Goal: Transaction & Acquisition: Purchase product/service

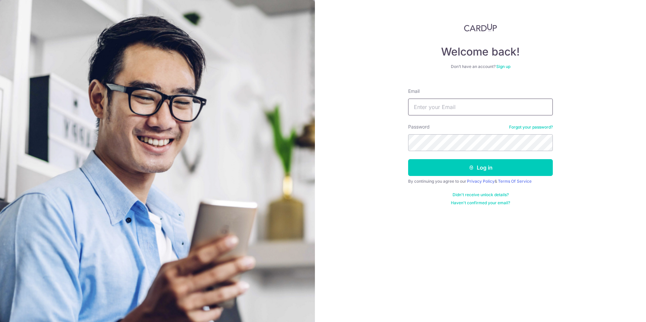
click at [479, 106] on input "Email" at bounding box center [480, 107] width 145 height 17
type input "doris_yew@yahoo.com.sg"
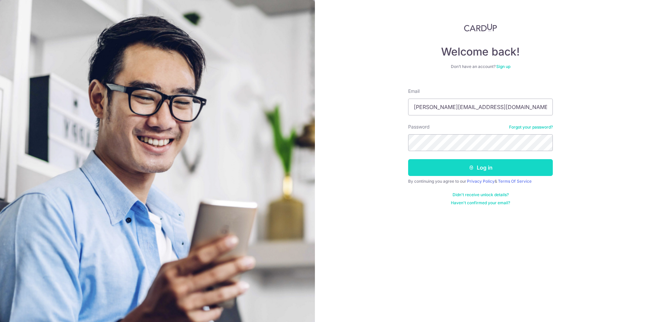
click at [465, 168] on button "Log in" at bounding box center [480, 167] width 145 height 17
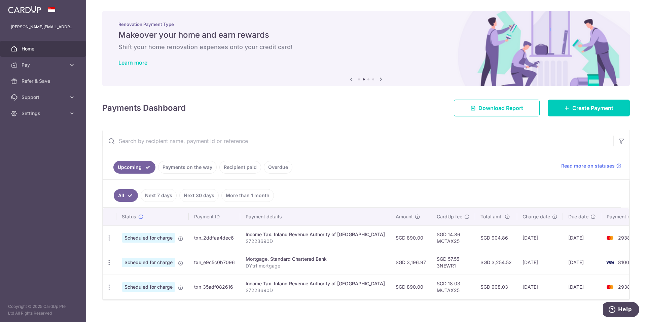
scroll to position [10, 0]
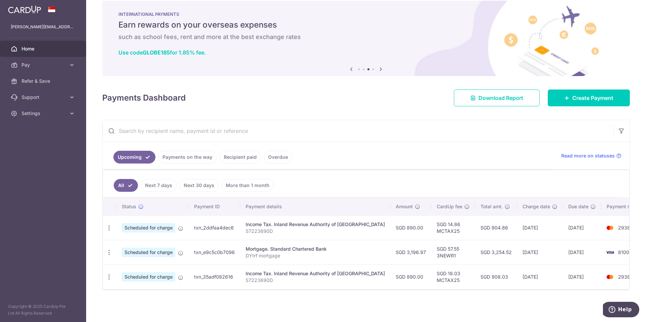
click at [229, 157] on link "Recipient paid" at bounding box center [240, 157] width 42 height 13
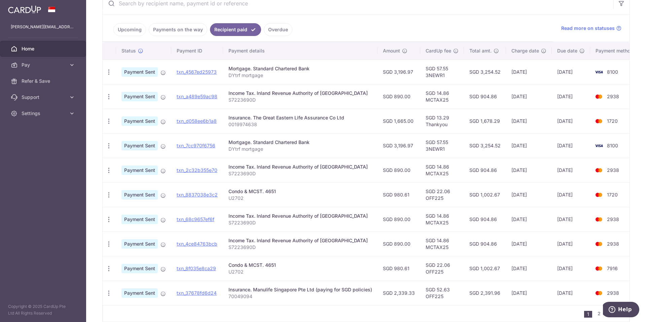
scroll to position [124, 0]
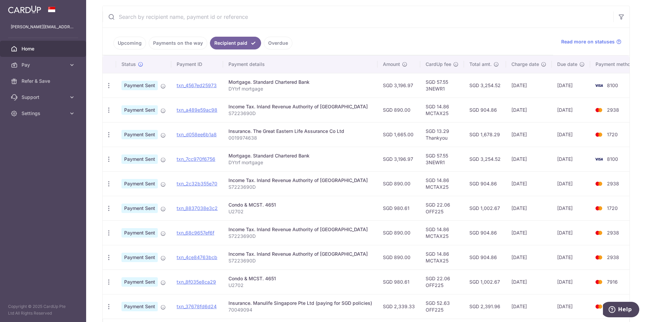
click at [131, 44] on link "Upcoming" at bounding box center [129, 43] width 33 height 13
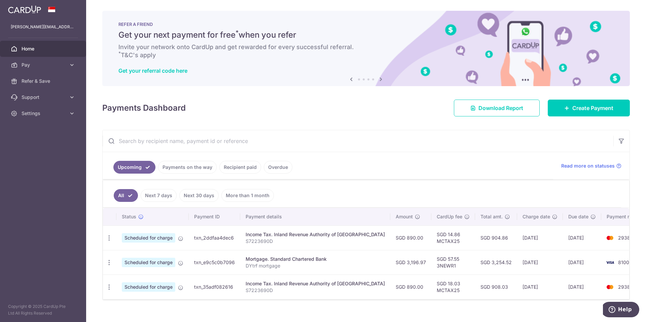
scroll to position [10, 0]
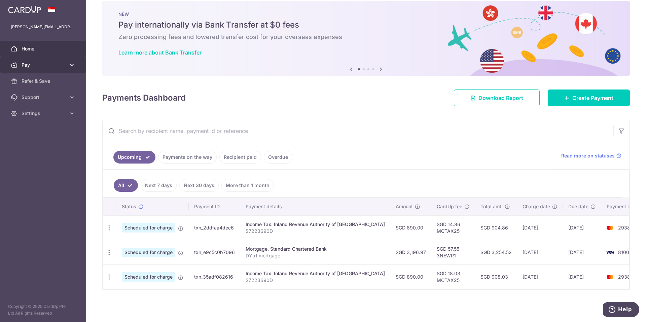
click at [43, 67] on span "Pay" at bounding box center [44, 65] width 44 height 7
click at [35, 47] on span "Home" at bounding box center [44, 48] width 44 height 7
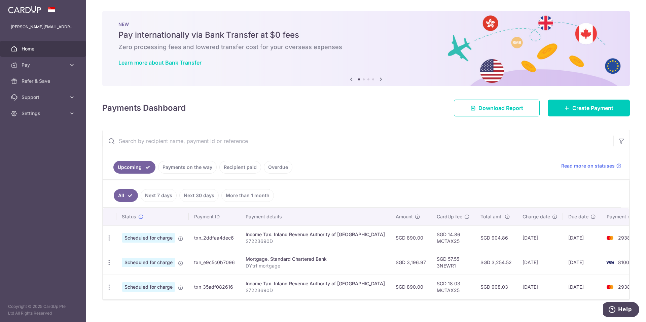
scroll to position [10, 0]
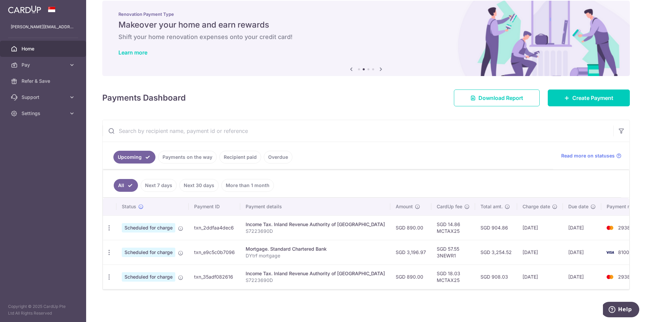
click at [244, 157] on link "Recipient paid" at bounding box center [240, 157] width 42 height 13
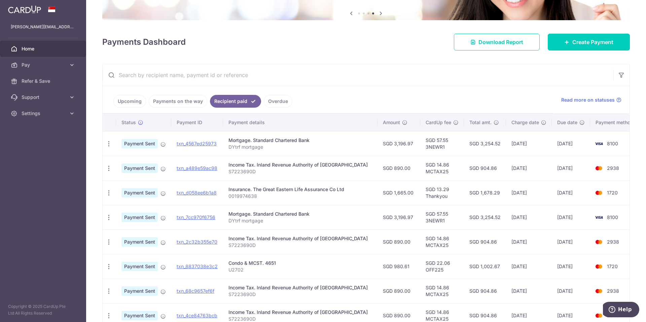
scroll to position [64, 0]
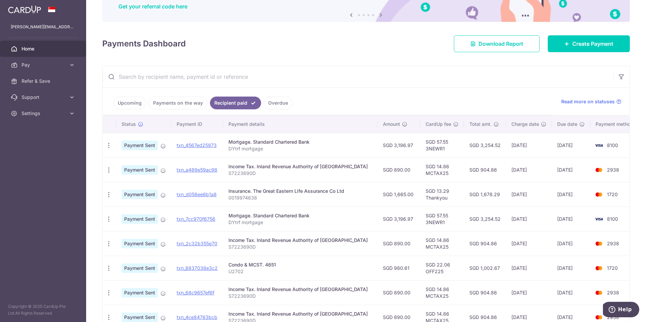
click at [130, 105] on link "Upcoming" at bounding box center [129, 103] width 33 height 13
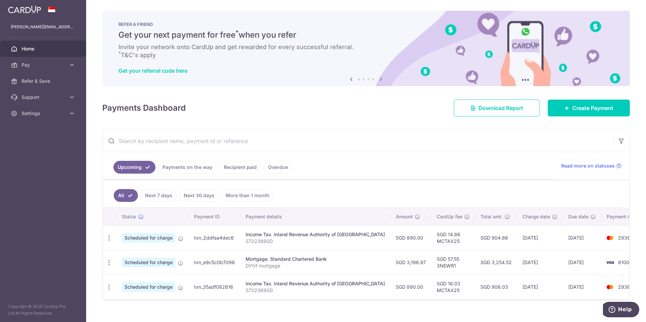
scroll to position [10, 0]
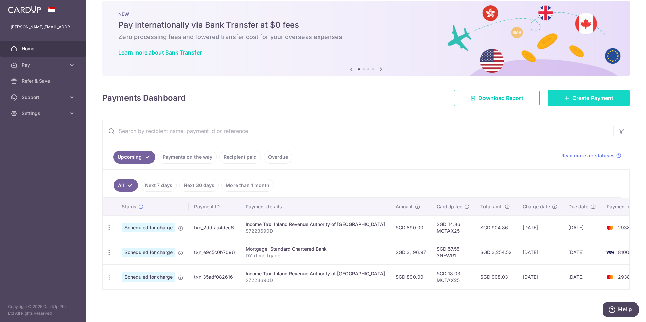
click at [573, 97] on span "Create Payment" at bounding box center [593, 98] width 41 height 8
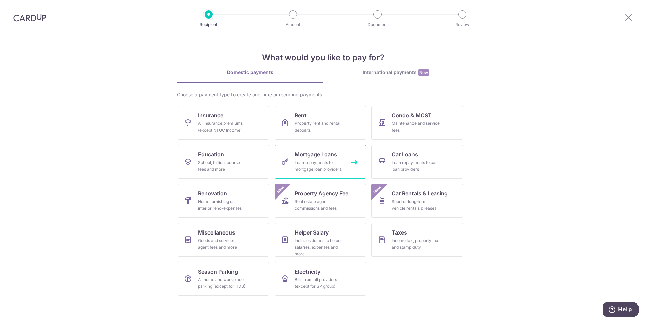
click at [307, 162] on div "Loan repayments to mortgage loan providers" at bounding box center [319, 165] width 48 height 13
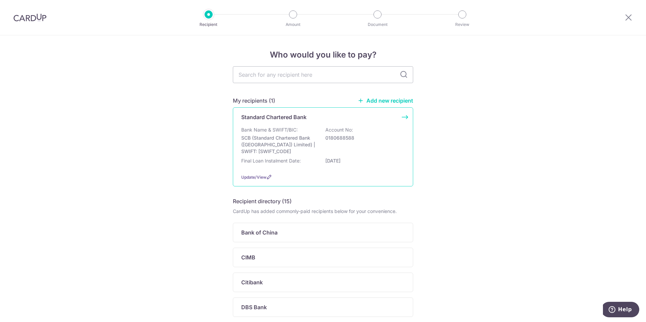
click at [271, 136] on p "SCB (Standard Chartered Bank (Singapore) Limited) | SWIFT: SCBLSG22XXX" at bounding box center [278, 145] width 75 height 20
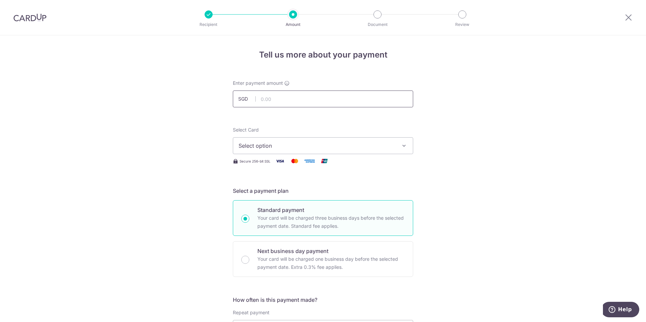
click at [280, 100] on input "text" at bounding box center [323, 99] width 180 height 17
type input "3,196.97"
click at [273, 148] on span "Select option" at bounding box center [317, 146] width 157 height 8
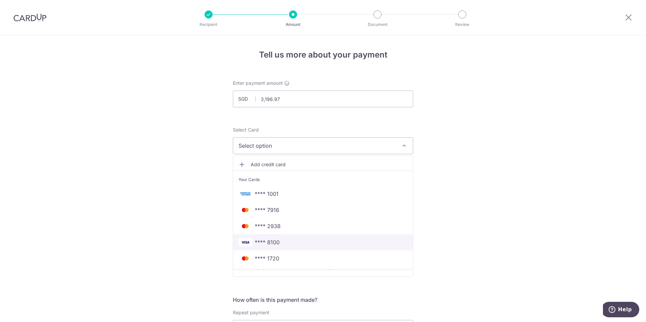
click at [270, 242] on span "**** 8100" at bounding box center [267, 242] width 25 height 8
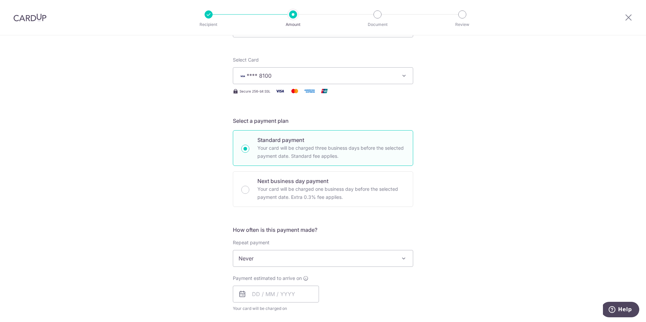
scroll to position [69, 0]
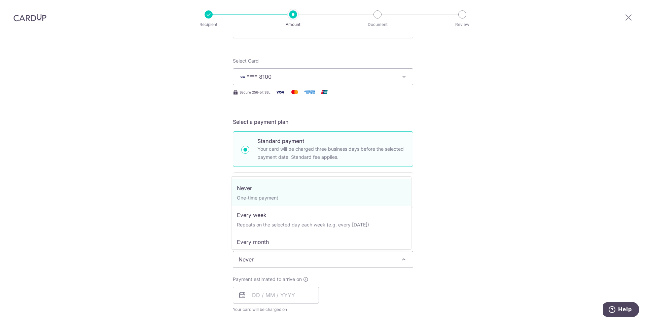
click at [361, 261] on span "Never" at bounding box center [323, 259] width 180 height 16
select select "3"
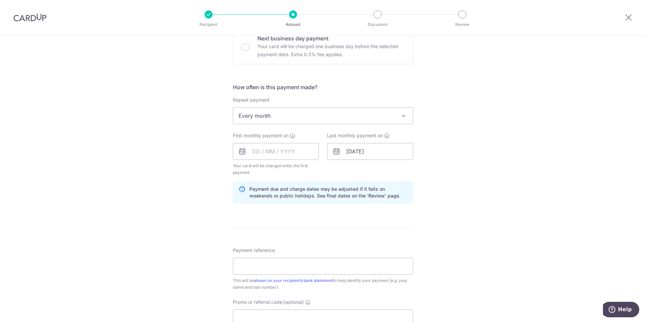
scroll to position [215, 0]
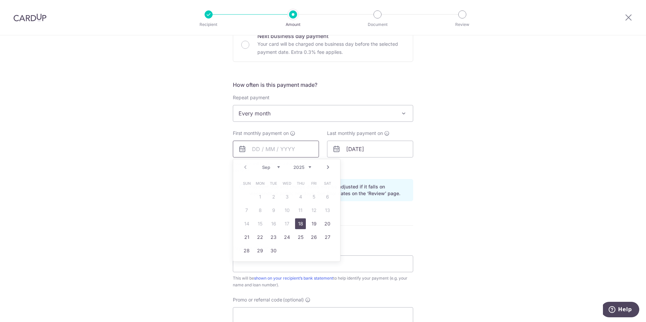
click at [277, 149] on input "text" at bounding box center [276, 149] width 86 height 17
click at [276, 168] on select "Sep Oct Nov Dec" at bounding box center [271, 167] width 18 height 5
click at [284, 252] on link "29" at bounding box center [287, 250] width 11 height 11
type input "[DATE]"
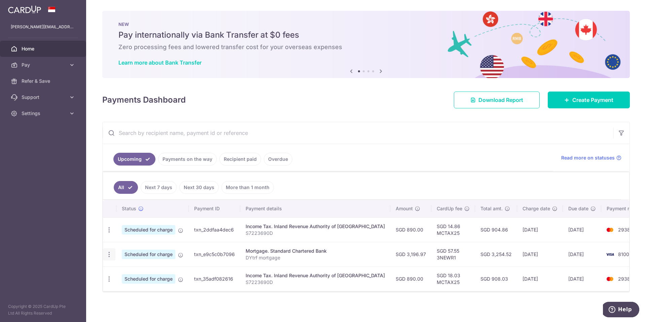
click at [108, 255] on icon "button" at bounding box center [109, 254] width 7 height 7
click at [583, 96] on span "Create Payment" at bounding box center [593, 100] width 41 height 8
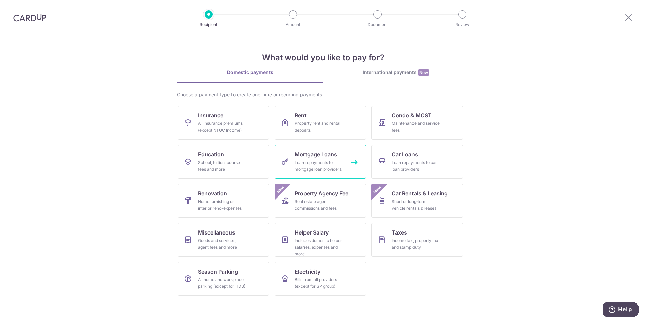
click at [315, 163] on div "Loan repayments to mortgage loan providers" at bounding box center [319, 165] width 48 height 13
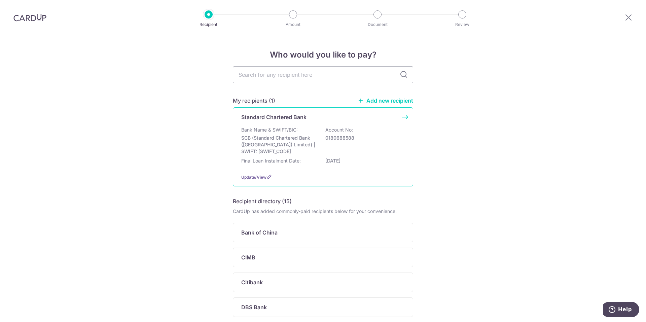
click at [263, 143] on p "SCB (Standard Chartered Bank ([GEOGRAPHIC_DATA]) Limited) | SWIFT: [SWIFT_CODE]" at bounding box center [278, 145] width 75 height 20
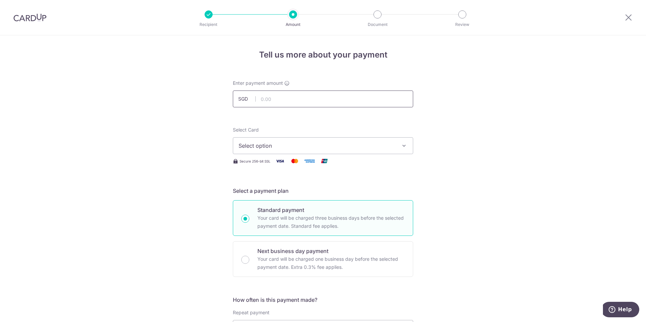
click at [282, 103] on input "text" at bounding box center [323, 99] width 180 height 17
type input "3,196.97"
click at [277, 148] on span "Select option" at bounding box center [317, 146] width 157 height 8
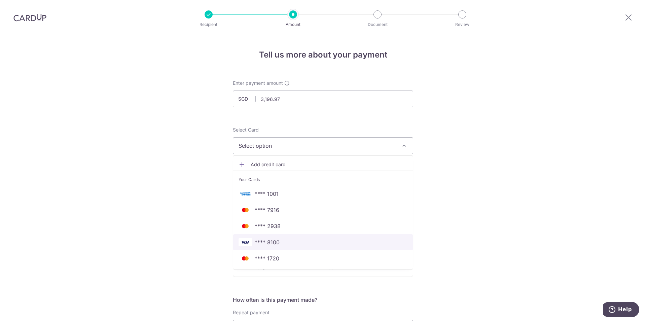
click at [264, 245] on span "**** 8100" at bounding box center [267, 242] width 25 height 8
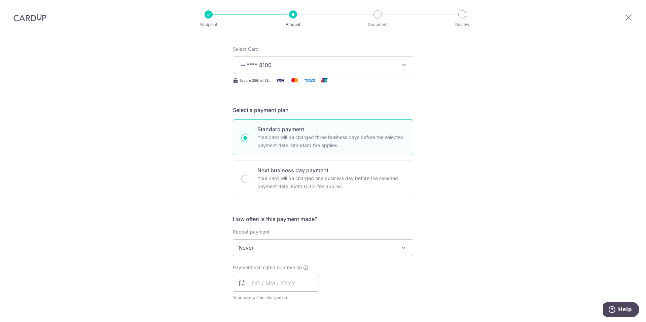
scroll to position [98, 0]
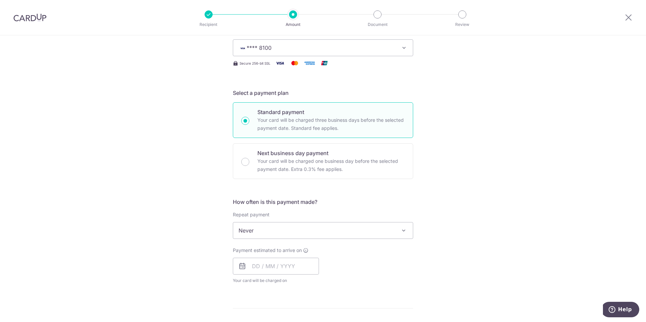
click at [307, 228] on span "Never" at bounding box center [323, 231] width 180 height 16
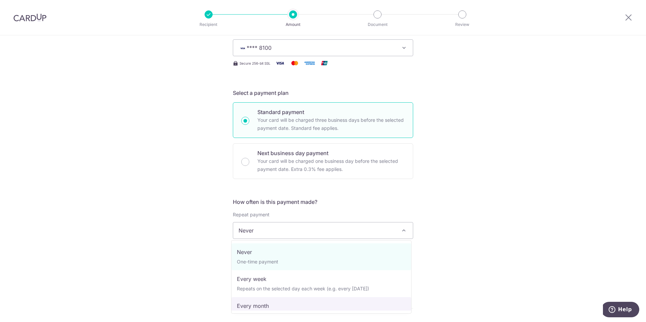
select select "3"
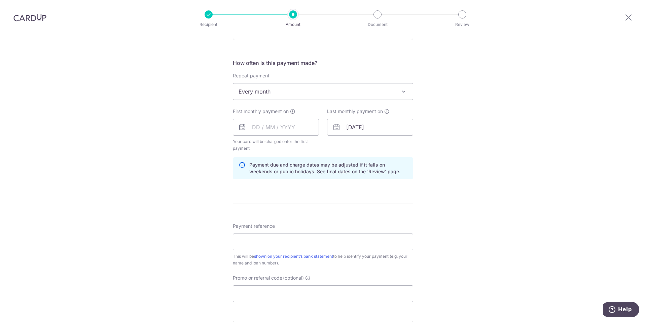
scroll to position [245, 0]
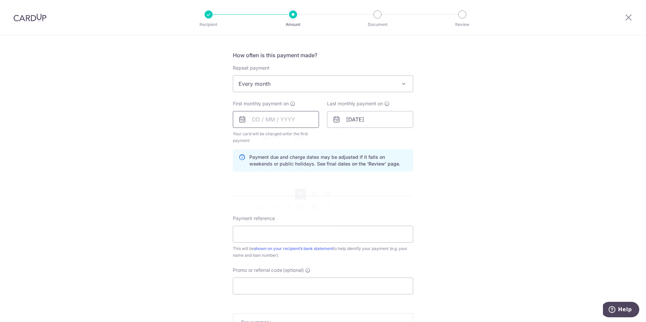
click at [289, 119] on input "text" at bounding box center [276, 119] width 86 height 17
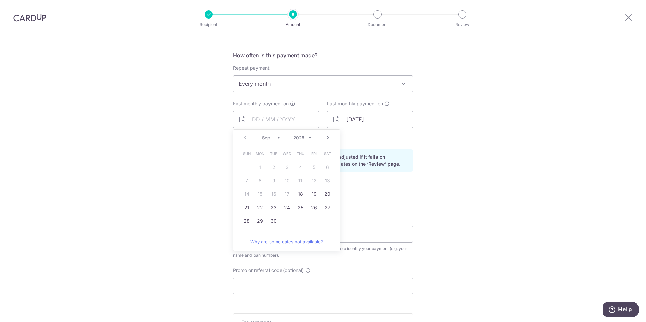
click at [275, 137] on select "Sep Oct Nov Dec" at bounding box center [271, 137] width 18 height 5
click at [298, 210] on link "23" at bounding box center [300, 207] width 11 height 11
type input "[DATE]"
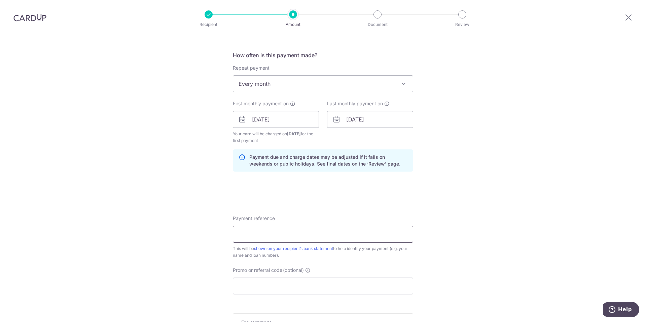
click at [273, 238] on input "Payment reference" at bounding box center [323, 234] width 180 height 17
type input "DYtrf mortgage"
click at [273, 289] on input "Promo or referral code (optional)" at bounding box center [323, 286] width 180 height 17
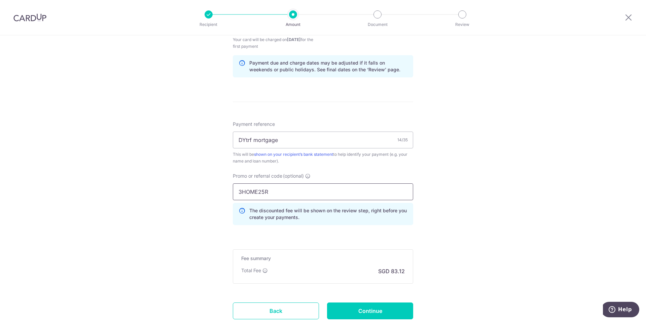
scroll to position [364, 0]
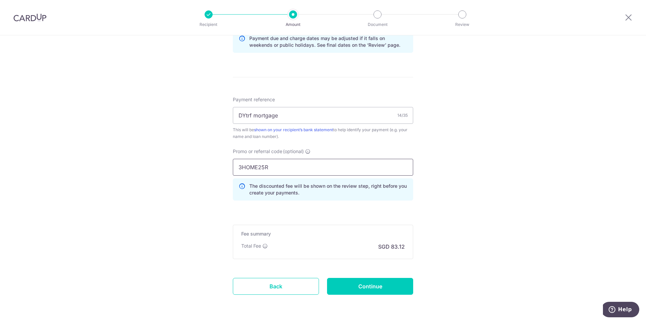
type input "3HOME25R"
click at [530, 183] on div "Tell us more about your payment Enter payment amount SGD 3,196.97 3196.97 Selec…" at bounding box center [323, 9] width 646 height 674
click at [384, 289] on input "Continue" at bounding box center [370, 286] width 86 height 17
type input "Create Schedule"
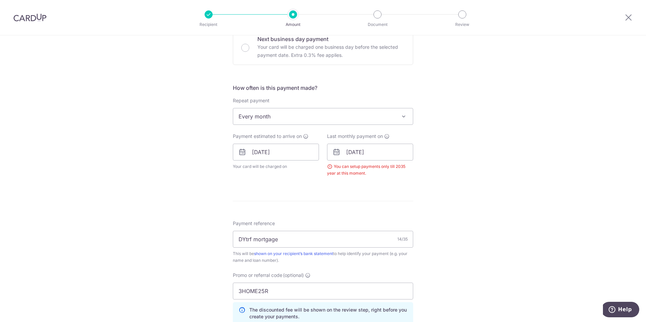
scroll to position [211, 0]
click at [364, 156] on input "01/07/2049" at bounding box center [370, 153] width 86 height 17
click at [371, 171] on select "Jan Feb Mar Apr May Jun Jul Aug Sep Oct Nov Dec" at bounding box center [366, 171] width 18 height 5
click at [393, 240] on link "23" at bounding box center [394, 241] width 11 height 11
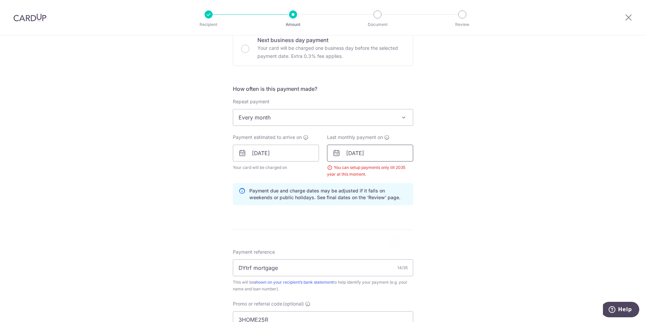
click at [384, 158] on input "23/12/2049" at bounding box center [370, 153] width 86 height 17
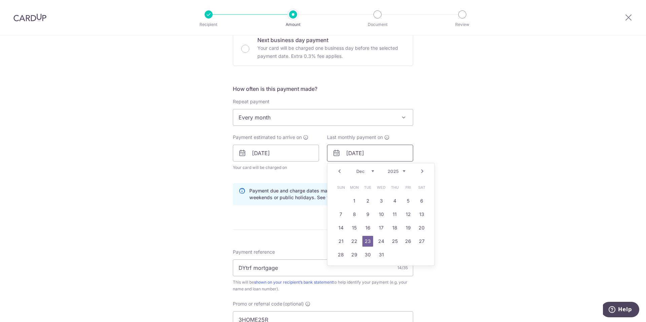
type input "23/12/2025"
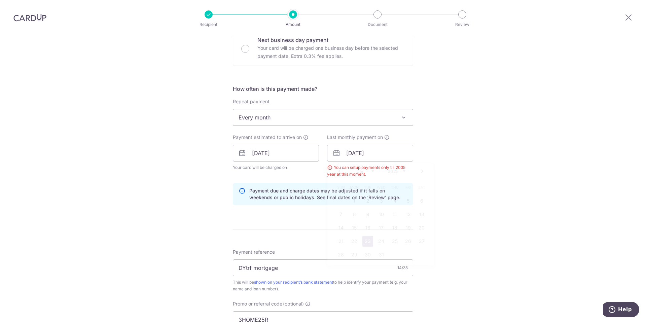
click at [456, 194] on div "Tell us more about your payment Enter payment amount SGD 3,196.97 3196.97 Selec…" at bounding box center [323, 161] width 646 height 674
click at [559, 134] on div "Tell us more about your payment Enter payment amount SGD 3,196.97 3196.97 Selec…" at bounding box center [323, 161] width 646 height 674
click at [548, 114] on div "Tell us more about your payment Enter payment amount SGD 3,196.97 3196.97 Selec…" at bounding box center [323, 161] width 646 height 674
click at [257, 154] on input "23/10/2025" at bounding box center [276, 153] width 86 height 17
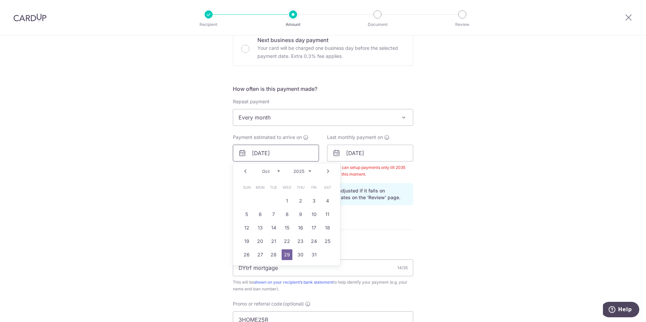
type input "29/10/2025"
click at [432, 202] on div "Tell us more about your payment Enter payment amount SGD 3,196.97 3196.97 Selec…" at bounding box center [323, 161] width 646 height 674
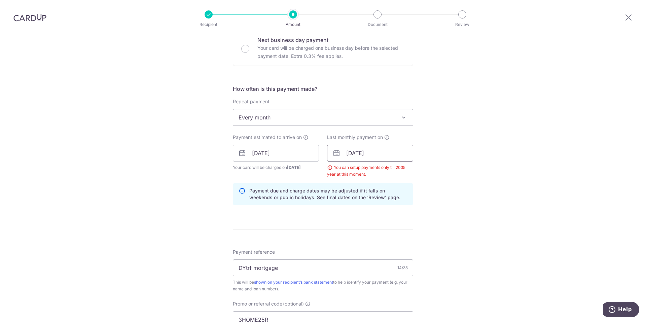
click at [356, 153] on input "[DATE]" at bounding box center [370, 153] width 86 height 17
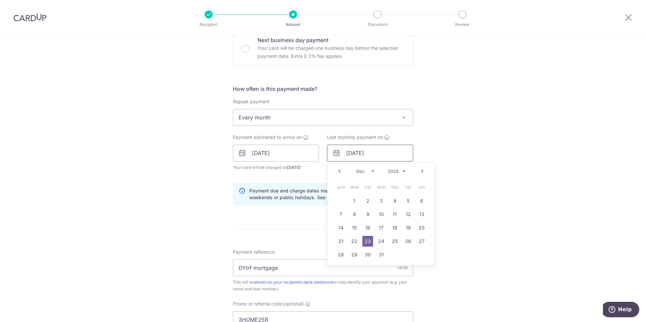
click at [349, 154] on input "23/12/2025" at bounding box center [370, 153] width 86 height 17
click at [488, 154] on div "Tell us more about your payment Enter payment amount SGD 3,196.97 3196.97 Selec…" at bounding box center [323, 161] width 646 height 674
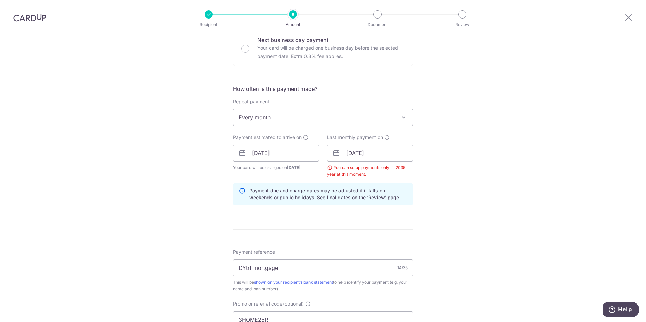
click at [354, 222] on form "Enter payment amount SGD 3,196.97 3196.97 Select Card **** 8100 Add credit card…" at bounding box center [323, 168] width 180 height 598
click at [310, 177] on div "Payment estimated to arrive on 29/10/2025 Your card will be charged on 24/10/20…" at bounding box center [276, 156] width 94 height 44
click at [388, 152] on input "29/12/2025" at bounding box center [370, 153] width 86 height 17
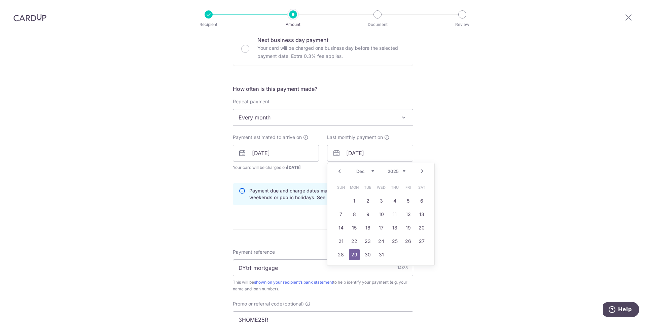
click at [403, 172] on select "2024 2025 2026 2027 2028 2029 2030 2031 2032 2033 2034 2035" at bounding box center [397, 171] width 18 height 5
click at [369, 255] on link "29" at bounding box center [368, 254] width 11 height 11
type input "29/12/2026"
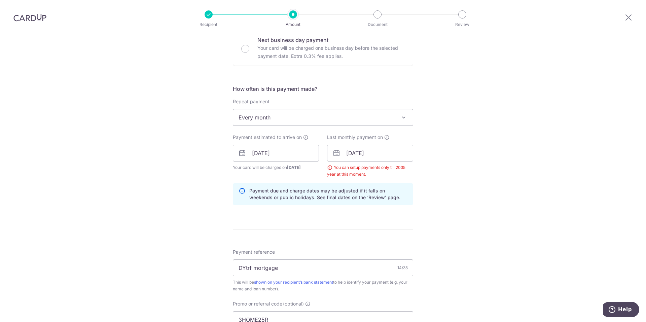
click at [461, 227] on div "Tell us more about your payment Enter payment amount SGD 3,196.97 3196.97 Selec…" at bounding box center [323, 161] width 646 height 674
click at [274, 225] on form "Enter payment amount SGD 3,196.97 3196.97 Select Card **** 8100 Add credit card…" at bounding box center [323, 168] width 180 height 598
click at [542, 175] on div "Tell us more about your payment Enter payment amount SGD 3,196.97 3196.97 Selec…" at bounding box center [323, 161] width 646 height 674
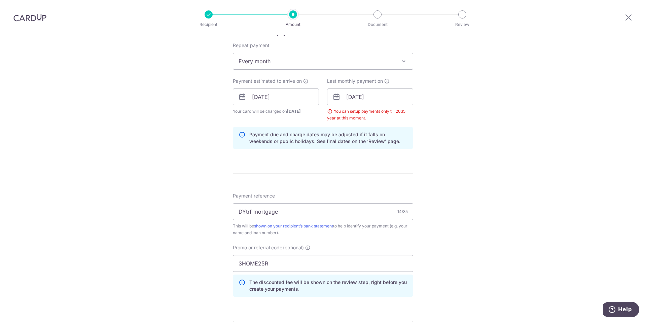
scroll to position [306, 0]
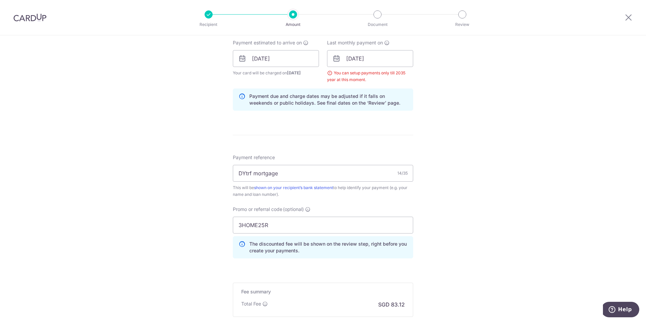
click at [599, 144] on div "Tell us more about your payment Enter payment amount SGD 3,196.97 3196.97 Selec…" at bounding box center [323, 67] width 646 height 674
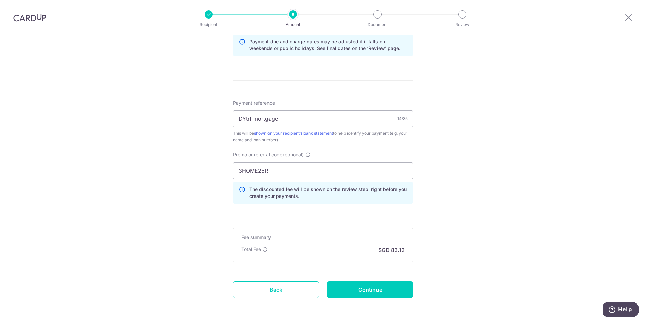
scroll to position [387, 0]
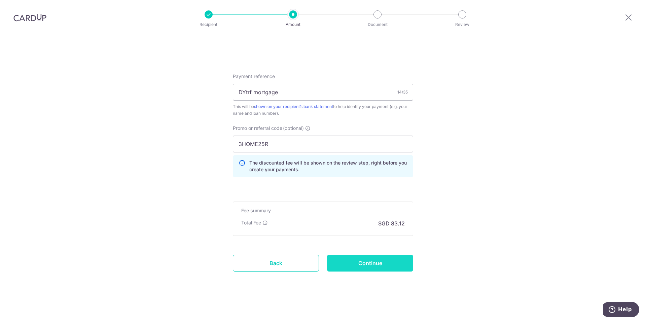
click at [377, 264] on input "Continue" at bounding box center [370, 263] width 86 height 17
type input "Create Schedule"
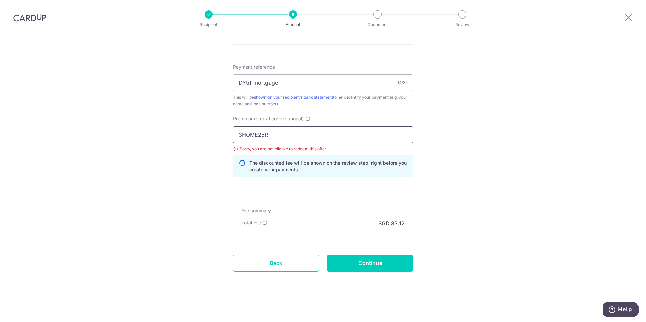
drag, startPoint x: 274, startPoint y: 131, endPoint x: 226, endPoint y: 144, distance: 49.3
type input "REC185"
click at [304, 133] on input "REC185" at bounding box center [323, 134] width 180 height 17
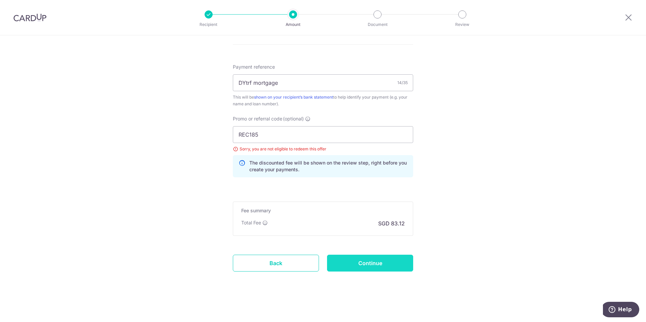
click at [353, 259] on input "Continue" at bounding box center [370, 263] width 86 height 17
type input "Update Schedule"
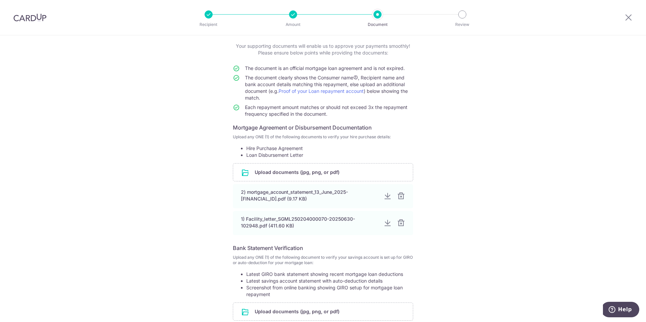
scroll to position [104, 0]
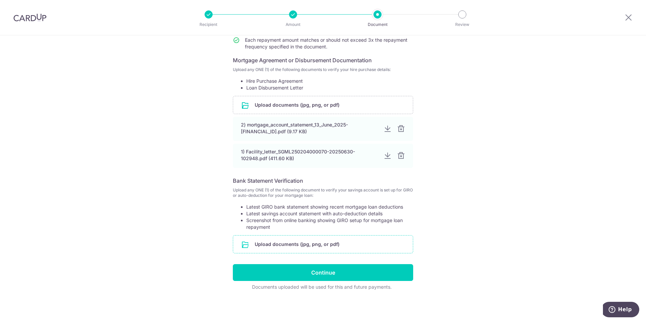
click at [324, 242] on input "file" at bounding box center [323, 245] width 180 height 18
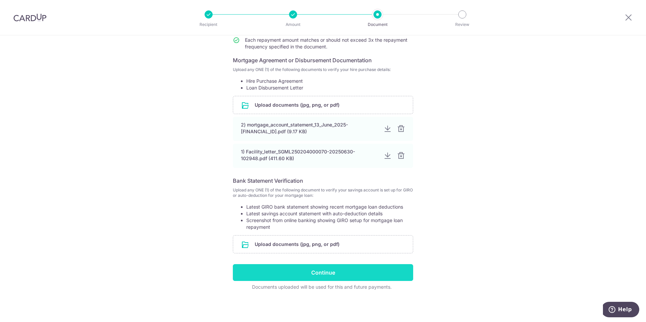
click at [316, 273] on input "Continue" at bounding box center [323, 272] width 180 height 17
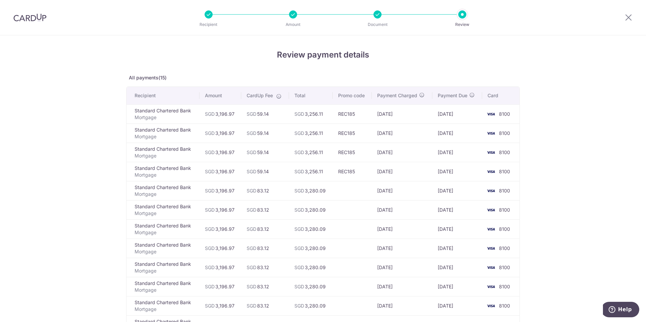
click at [461, 14] on div at bounding box center [463, 14] width 8 height 8
click at [376, 12] on div at bounding box center [378, 14] width 8 height 8
click at [294, 15] on div at bounding box center [293, 14] width 8 height 8
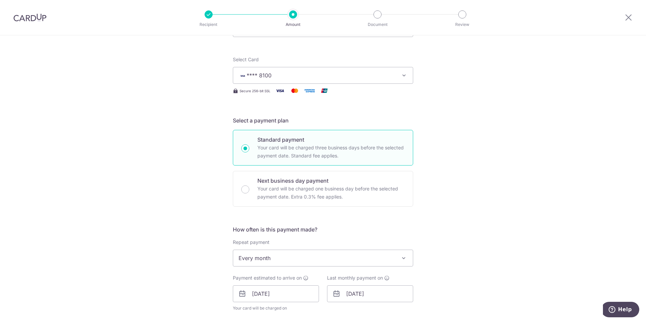
scroll to position [168, 0]
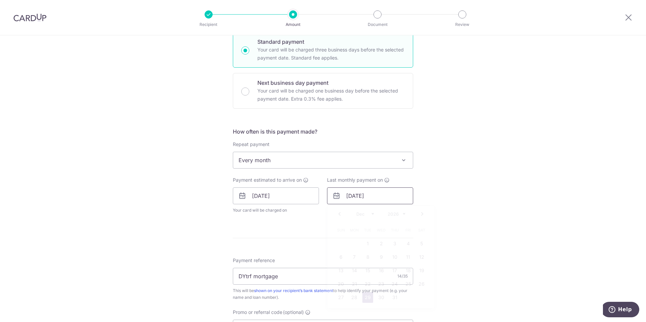
click at [368, 194] on input "[DATE]" at bounding box center [370, 196] width 86 height 17
click at [371, 216] on select "Jan Feb Mar Apr May Jun [DATE] Aug Sep Oct Nov Dec" at bounding box center [366, 213] width 18 height 5
click at [394, 297] on link "29" at bounding box center [394, 297] width 11 height 11
type input "[DATE]"
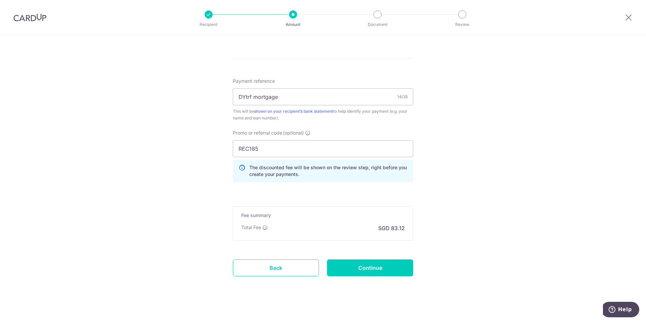
scroll to position [380, 0]
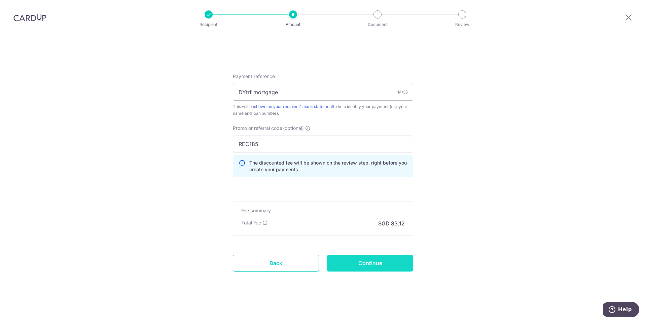
click at [375, 260] on input "Continue" at bounding box center [370, 263] width 86 height 17
type input "Update Schedule"
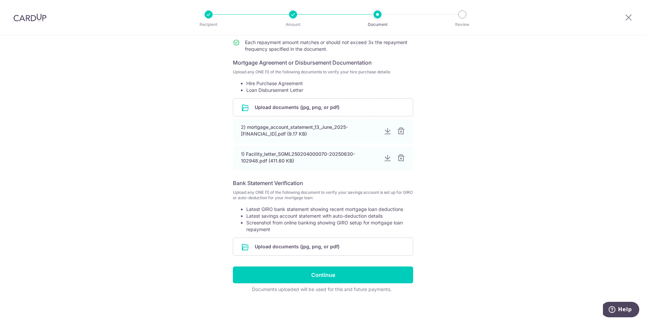
scroll to position [104, 0]
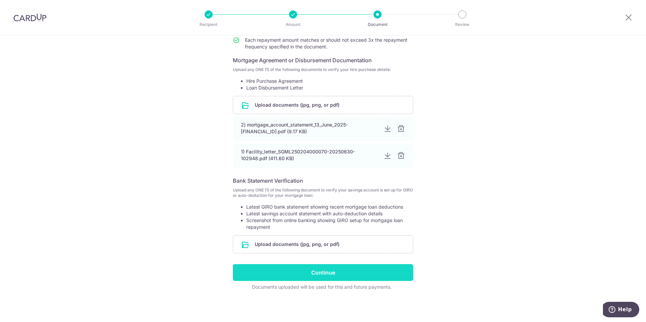
click at [348, 270] on input "Continue" at bounding box center [323, 272] width 180 height 17
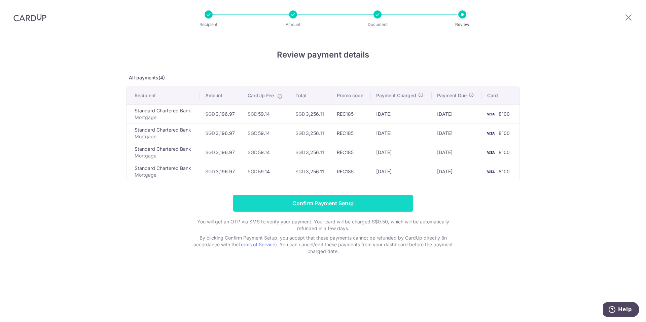
click at [340, 200] on input "Confirm Payment Setup" at bounding box center [323, 203] width 180 height 17
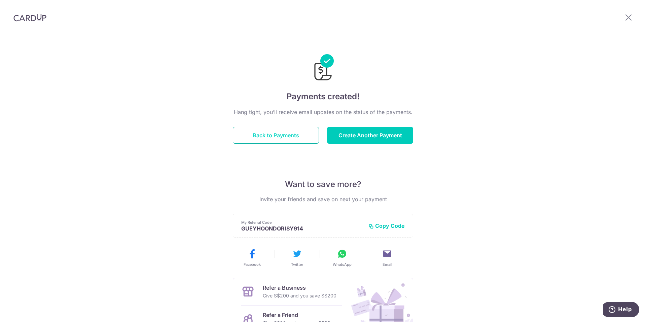
click at [284, 138] on button "Back to Payments" at bounding box center [276, 135] width 86 height 17
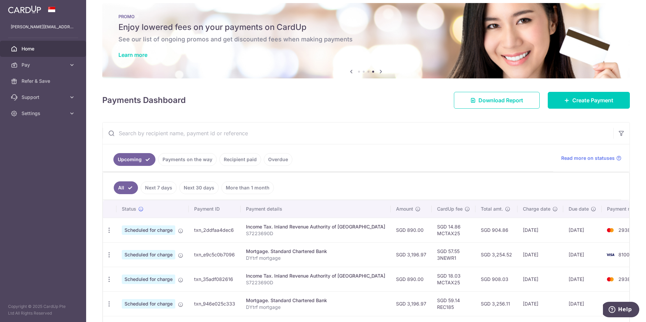
scroll to position [7, 0]
click at [575, 92] on link "Create Payment" at bounding box center [589, 100] width 82 height 17
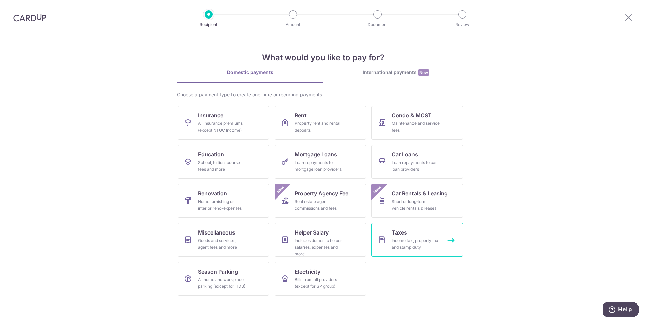
click at [403, 240] on div "Income tax, property tax and stamp duty" at bounding box center [416, 243] width 48 height 13
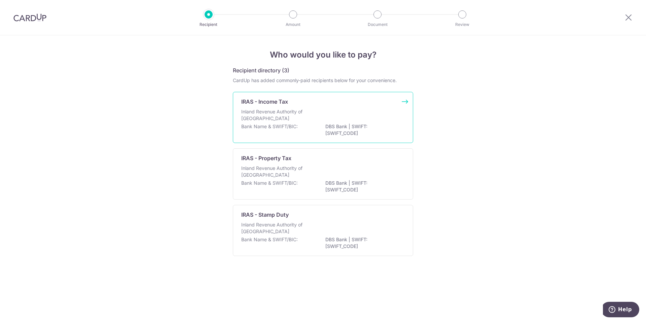
click at [348, 107] on div "IRAS - Income Tax Inland Revenue Authority of [GEOGRAPHIC_DATA] Bank Name & SWI…" at bounding box center [323, 117] width 180 height 51
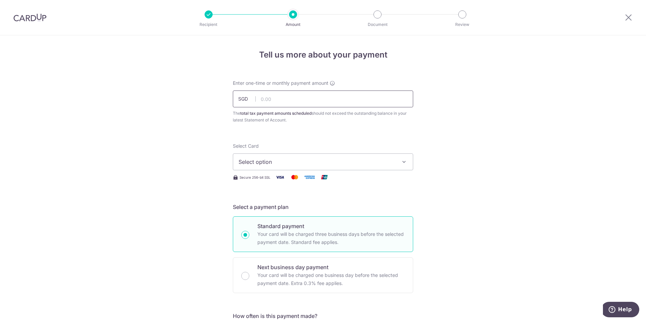
click at [332, 104] on input "text" at bounding box center [323, 99] width 180 height 17
type input "890.00"
click at [339, 163] on span "Select option" at bounding box center [317, 162] width 157 height 8
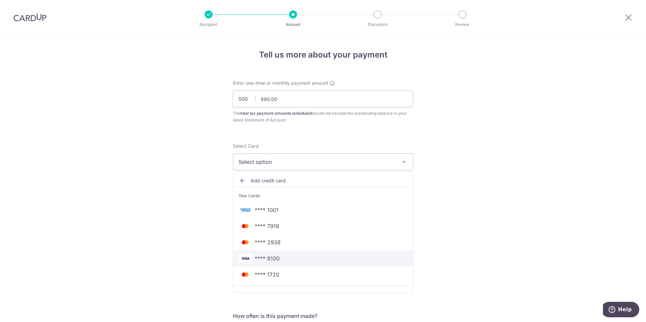
click at [274, 259] on span "**** 8100" at bounding box center [267, 259] width 25 height 8
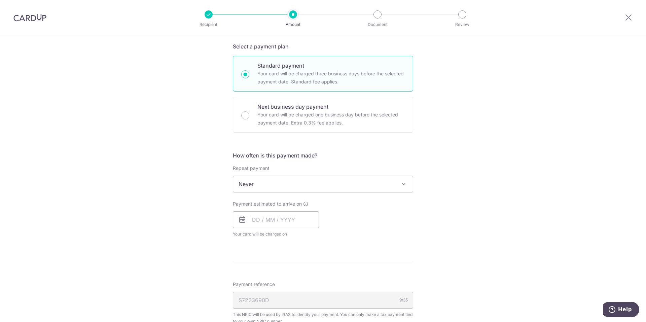
scroll to position [168, 0]
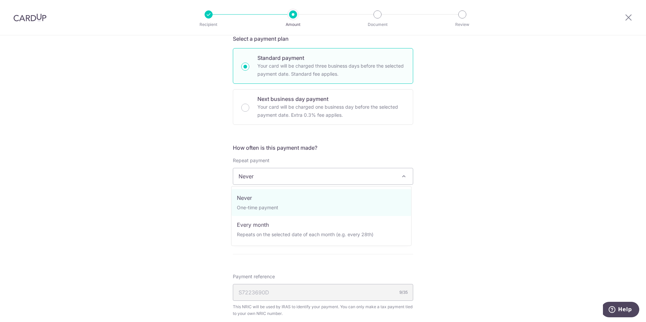
click at [365, 175] on span "Never" at bounding box center [323, 176] width 180 height 16
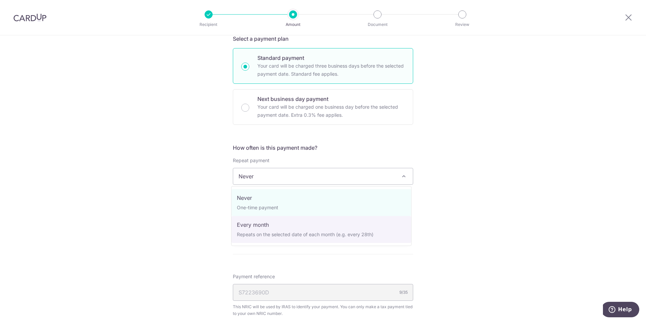
select select "3"
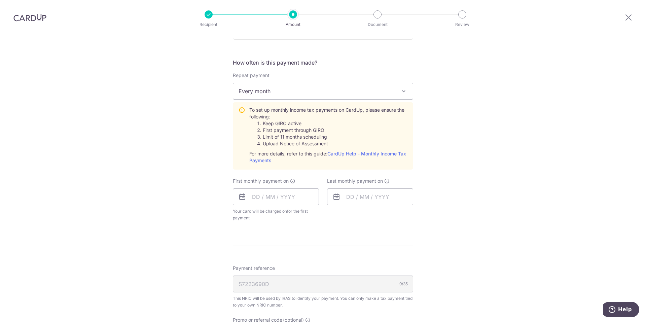
scroll to position [236, 0]
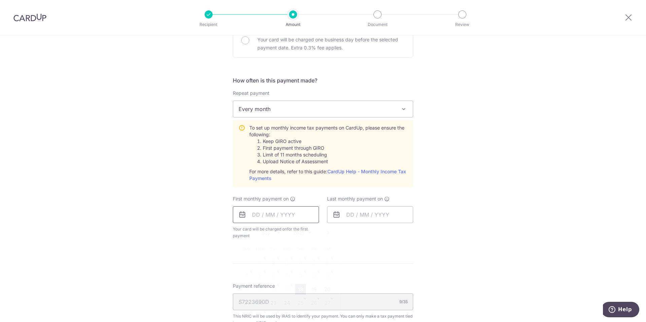
click at [301, 213] on input "text" at bounding box center [276, 214] width 86 height 17
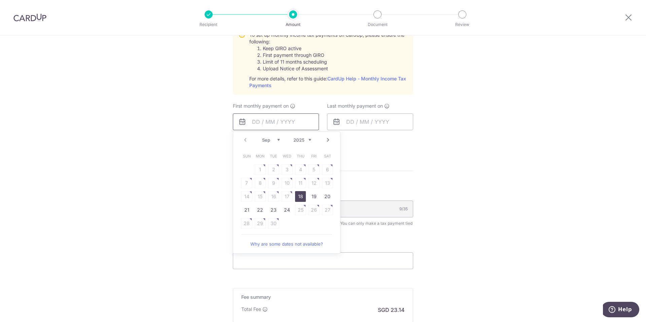
scroll to position [370, 0]
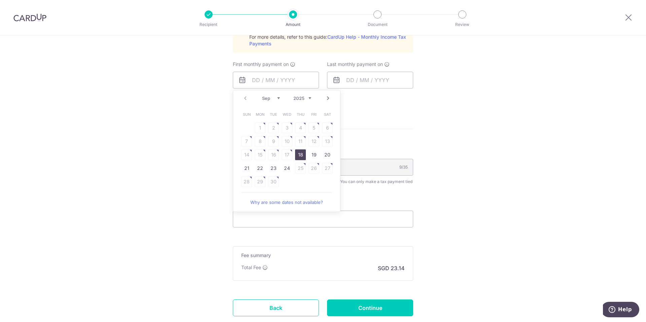
click at [308, 99] on select "2025 2026" at bounding box center [303, 98] width 18 height 5
click at [306, 98] on select "2025 2026" at bounding box center [303, 98] width 18 height 5
click at [278, 100] on select "Sep Oct Nov Dec" at bounding box center [271, 98] width 18 height 5
click at [257, 184] on link "27" at bounding box center [260, 181] width 11 height 11
type input "27/10/2025"
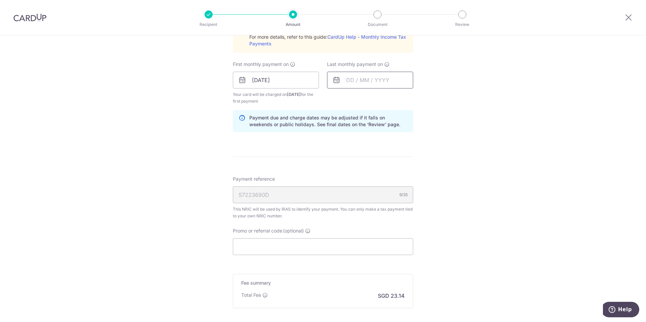
click at [369, 77] on input "text" at bounding box center [370, 80] width 86 height 17
click at [403, 99] on select "2025 2026" at bounding box center [397, 98] width 18 height 5
click at [371, 98] on select "Jan Feb Mar Apr May Jun [DATE] Aug Sep Oct" at bounding box center [366, 98] width 18 height 5
click at [408, 168] on link "23" at bounding box center [408, 168] width 11 height 11
type input "[DATE]"
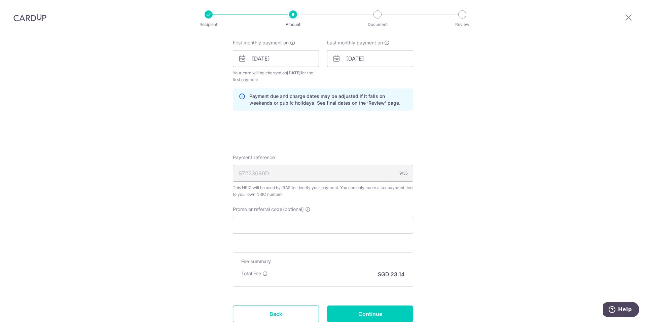
scroll to position [404, 0]
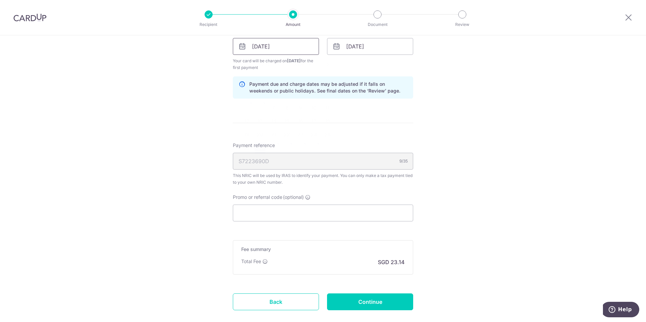
click at [291, 46] on input "27/10/2025" at bounding box center [276, 46] width 86 height 17
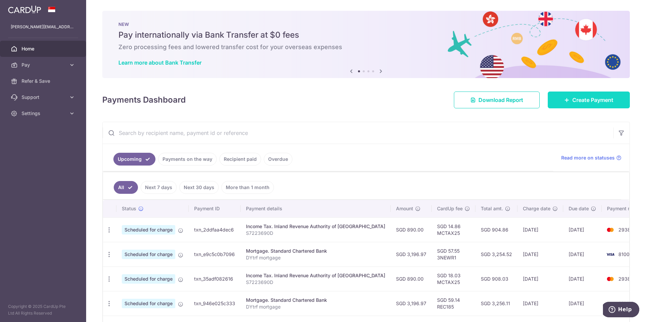
click at [567, 101] on link "Create Payment" at bounding box center [589, 100] width 82 height 17
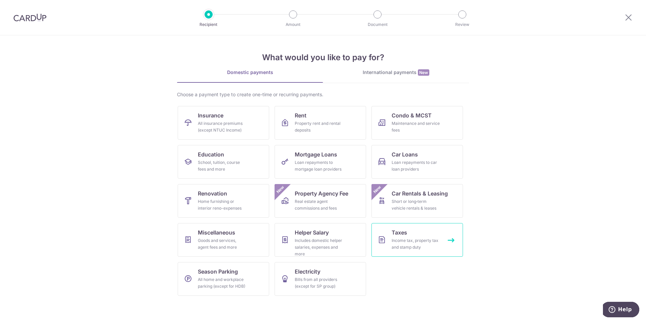
click at [416, 242] on div "Income tax, property tax and stamp duty" at bounding box center [416, 243] width 48 height 13
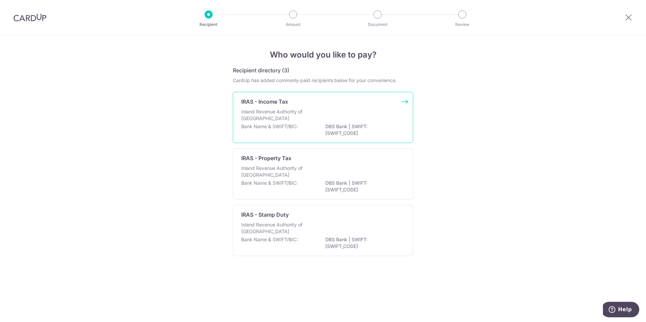
click at [290, 115] on p "Inland Revenue Authority of [GEOGRAPHIC_DATA]" at bounding box center [276, 114] width 71 height 13
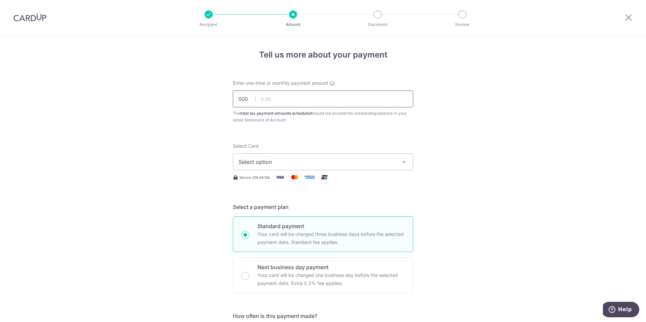
click at [287, 99] on input "text" at bounding box center [323, 99] width 180 height 17
type input "890.00"
click at [280, 162] on span "Select option" at bounding box center [317, 162] width 157 height 8
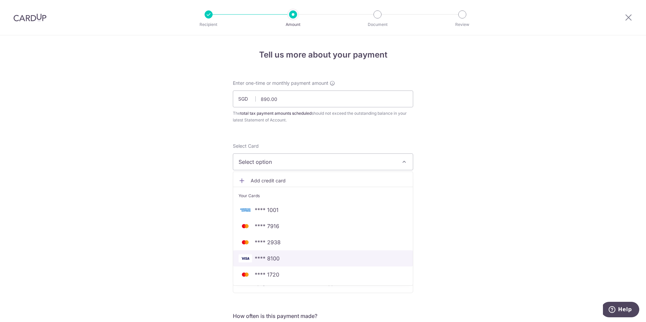
click at [279, 259] on span "**** 8100" at bounding box center [323, 259] width 169 height 8
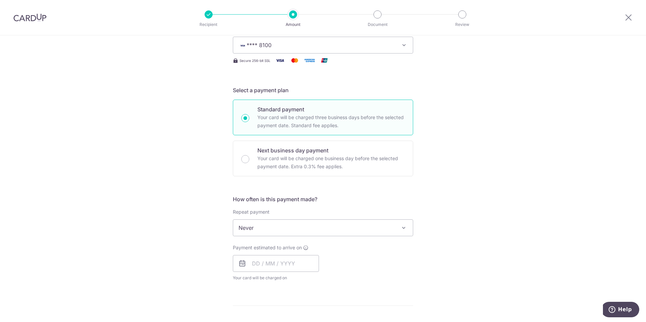
scroll to position [135, 0]
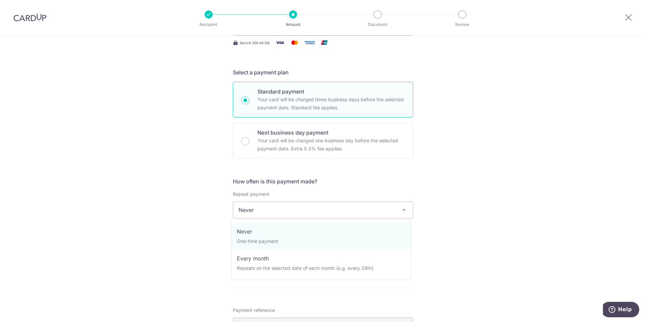
click at [278, 204] on span "Never" at bounding box center [323, 210] width 180 height 16
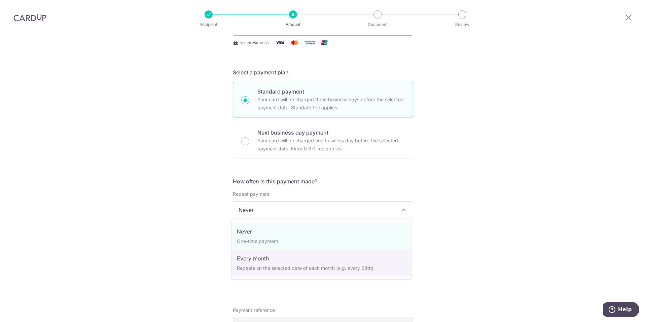
select select "3"
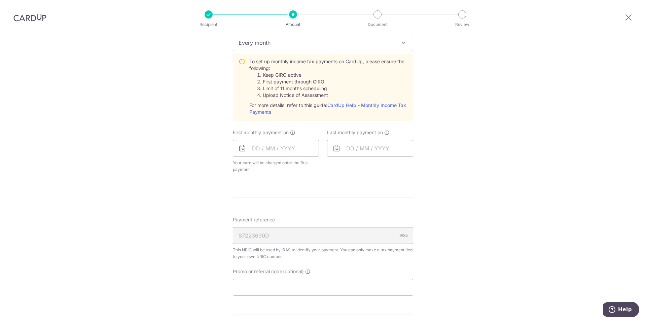
scroll to position [303, 0]
click at [294, 146] on input "text" at bounding box center [276, 147] width 86 height 17
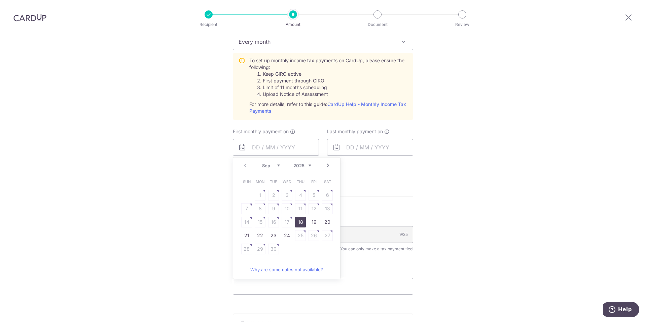
click at [278, 165] on select "Sep Oct Nov Dec" at bounding box center [271, 165] width 18 height 5
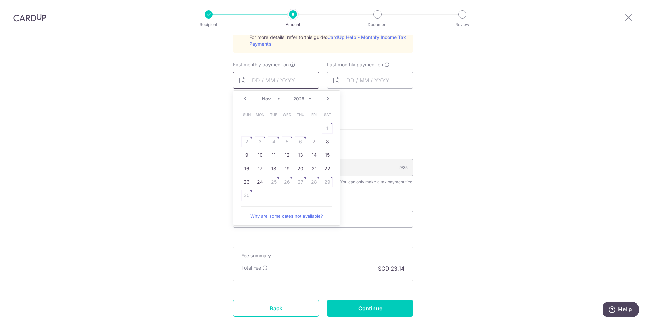
scroll to position [370, 0]
click at [257, 183] on link "24" at bounding box center [260, 181] width 11 height 11
click at [369, 76] on input "text" at bounding box center [370, 80] width 86 height 17
click at [256, 155] on span "Payment reference" at bounding box center [254, 151] width 42 height 7
click at [256, 176] on input "S7223690D" at bounding box center [323, 167] width 180 height 17
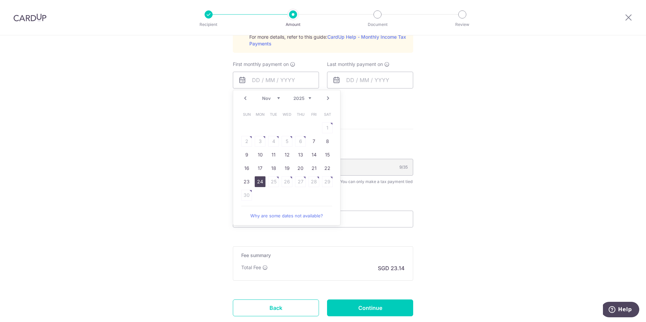
click at [256, 155] on span "Payment reference" at bounding box center [254, 151] width 42 height 7
click at [256, 176] on input "S7223690D" at bounding box center [323, 167] width 180 height 17
type input "[DATE]"
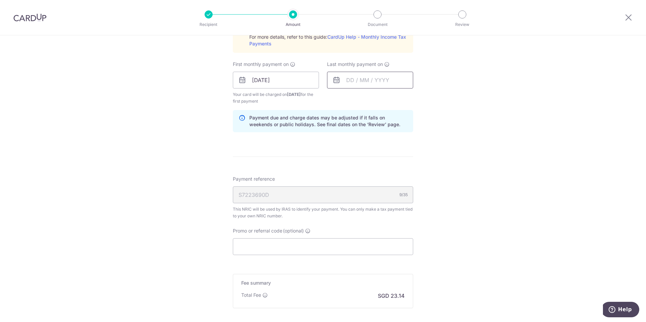
click at [370, 78] on input "text" at bounding box center [370, 80] width 86 height 17
click at [402, 98] on select "2025 2026" at bounding box center [397, 98] width 18 height 5
click at [370, 99] on select "Jan Feb Mar Apr May Jun Jul Aug Sep Oct" at bounding box center [366, 98] width 18 height 5
click at [407, 167] on link "23" at bounding box center [408, 168] width 11 height 11
type input "23/10/2026"
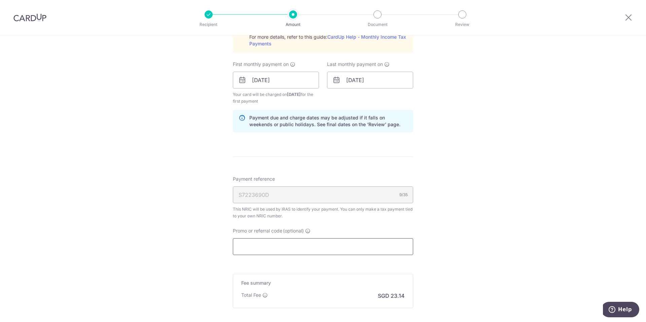
click at [290, 249] on input "Promo or referral code (optional)" at bounding box center [323, 246] width 180 height 17
paste input "RMB S$"
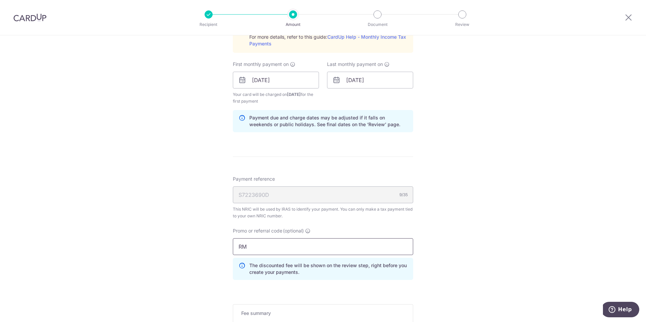
type input "R"
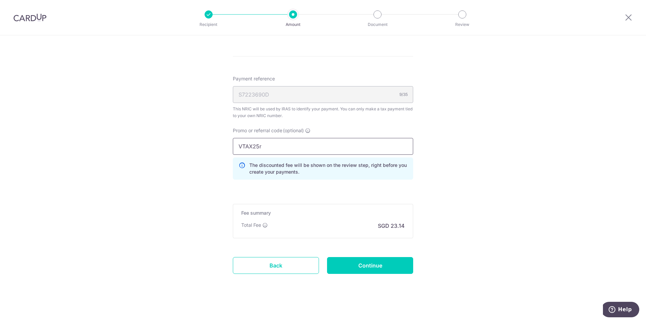
scroll to position [473, 0]
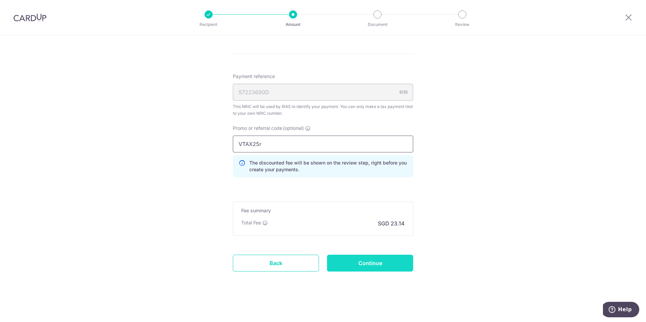
type input "VTAX25r"
click at [367, 266] on input "Continue" at bounding box center [370, 263] width 86 height 17
type input "Create Schedule"
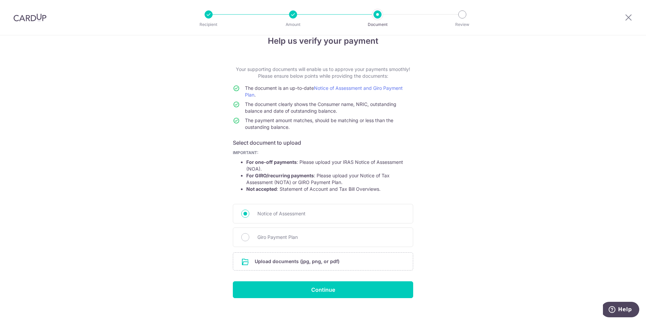
scroll to position [22, 0]
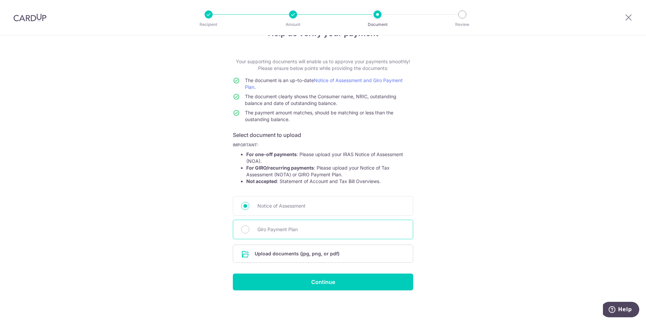
click at [289, 230] on span "Giro Payment Plan" at bounding box center [331, 230] width 147 height 8
click at [249, 230] on input "Giro Payment Plan" at bounding box center [245, 230] width 8 height 8
radio input "true"
click at [324, 256] on input "file" at bounding box center [323, 254] width 180 height 18
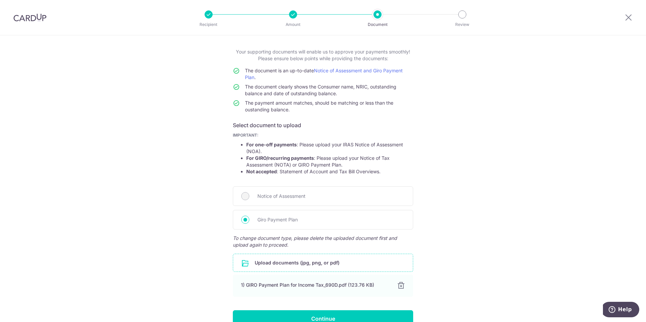
scroll to position [68, 0]
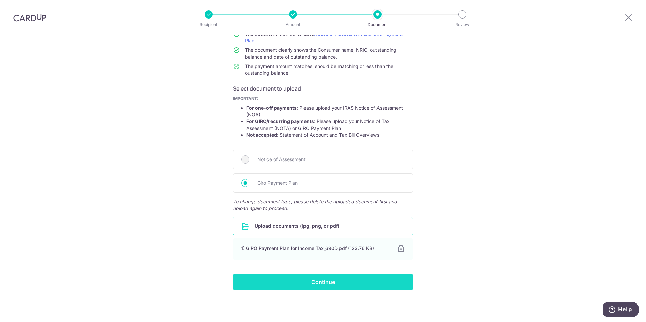
click at [315, 283] on input "Continue" at bounding box center [323, 282] width 180 height 17
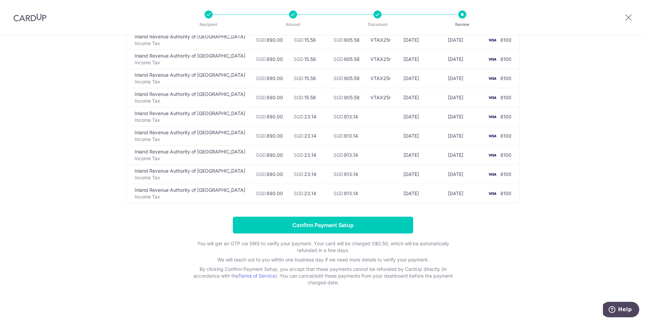
scroll to position [104, 0]
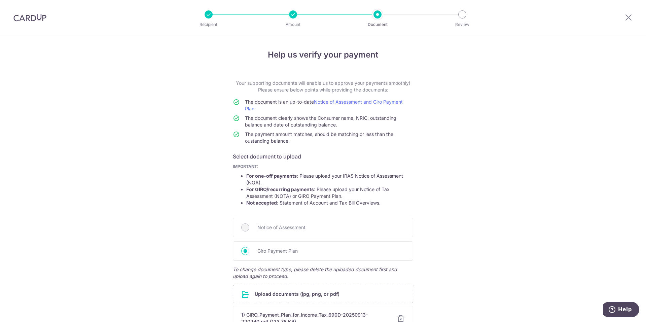
scroll to position [72, 0]
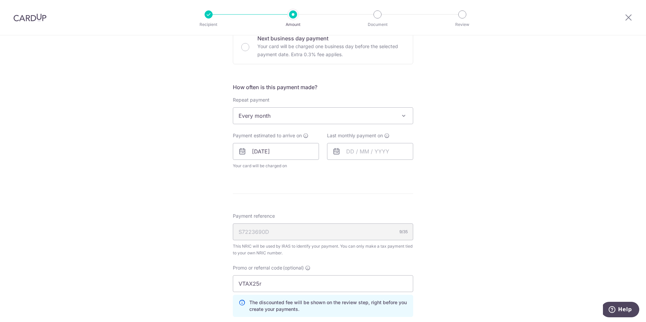
scroll to position [236, 0]
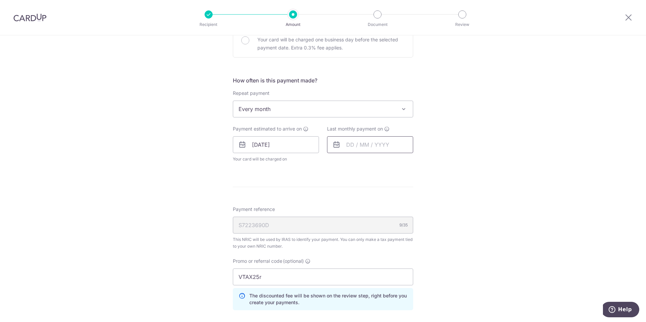
click at [368, 147] on input "text" at bounding box center [370, 144] width 86 height 17
click at [402, 164] on select "2025 2026" at bounding box center [397, 162] width 18 height 5
click at [371, 163] on select "Jan Feb Mar Apr May Jun Jul Aug Sep Oct" at bounding box center [366, 162] width 18 height 5
click at [382, 234] on link "25" at bounding box center [381, 233] width 11 height 11
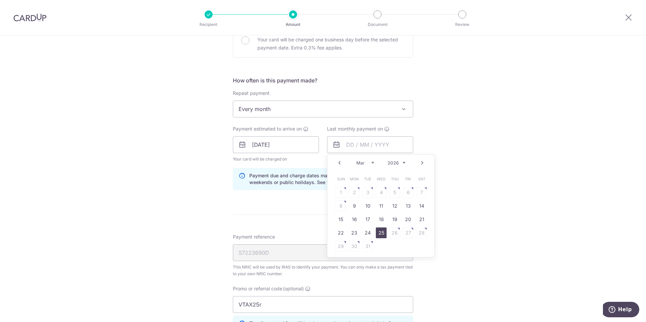
type input "25/03/2026"
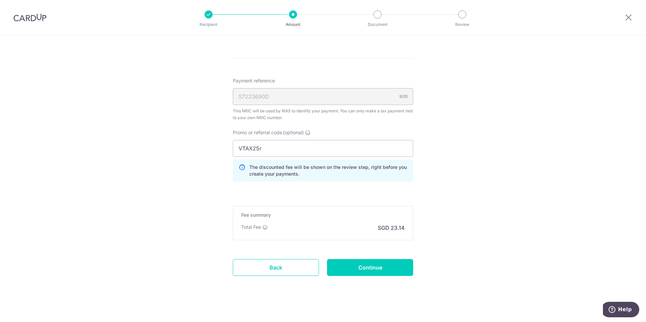
scroll to position [396, 0]
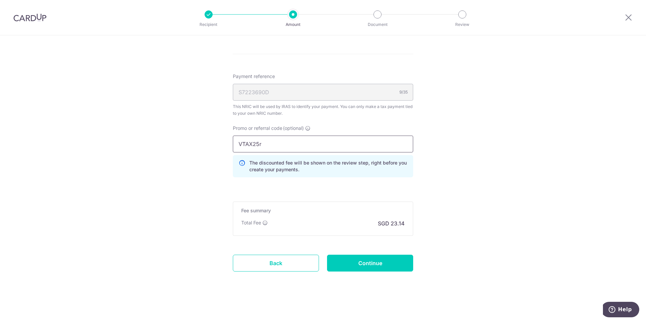
click at [283, 143] on input "VTAX25r" at bounding box center [323, 144] width 180 height 17
type input "VTAX25R"
click at [379, 267] on input "Continue" at bounding box center [370, 263] width 86 height 17
type input "Update Schedule"
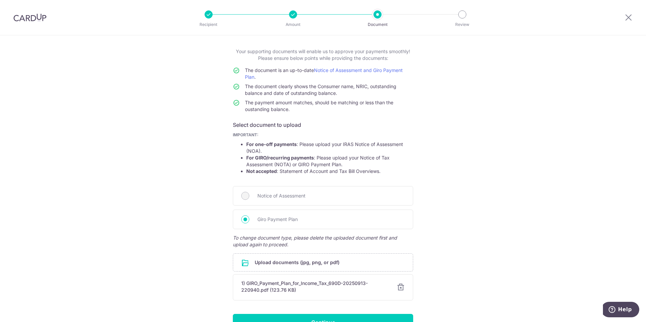
scroll to position [72, 0]
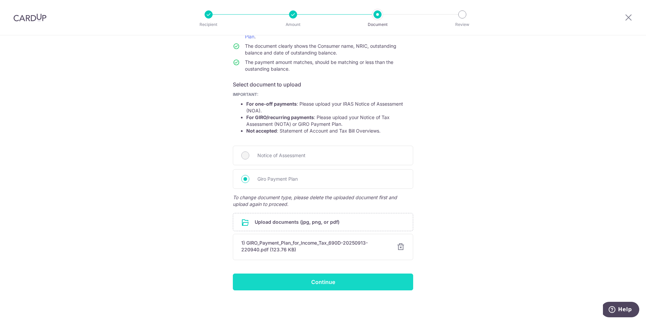
click at [322, 283] on input "Continue" at bounding box center [323, 282] width 180 height 17
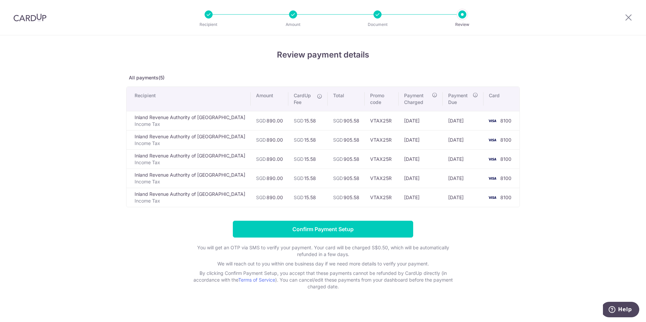
scroll to position [8, 0]
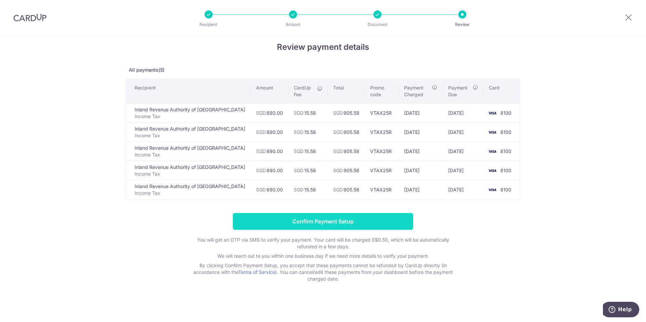
click at [332, 221] on input "Confirm Payment Setup" at bounding box center [323, 221] width 180 height 17
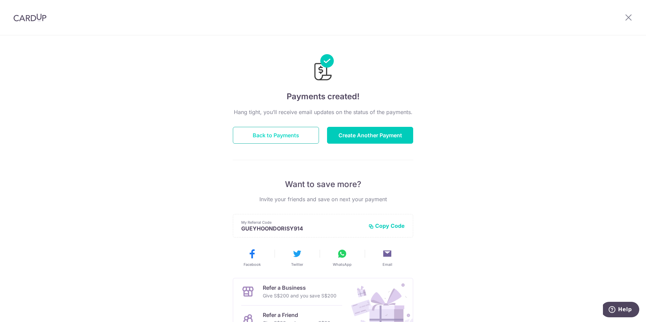
click at [279, 134] on button "Back to Payments" at bounding box center [276, 135] width 86 height 17
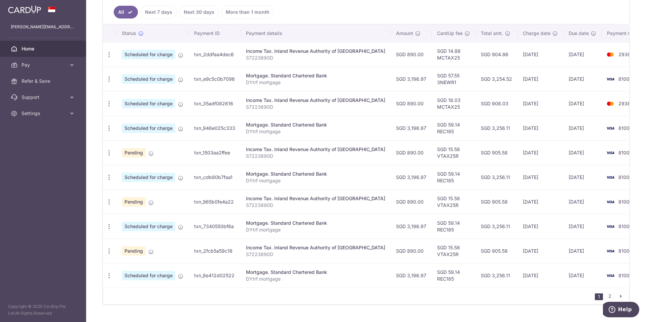
scroll to position [198, 0]
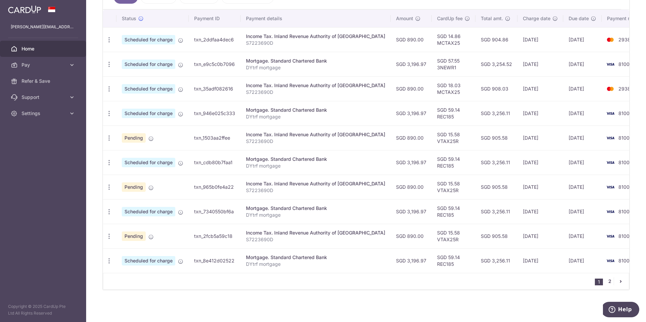
click at [606, 281] on link "2" at bounding box center [610, 281] width 8 height 8
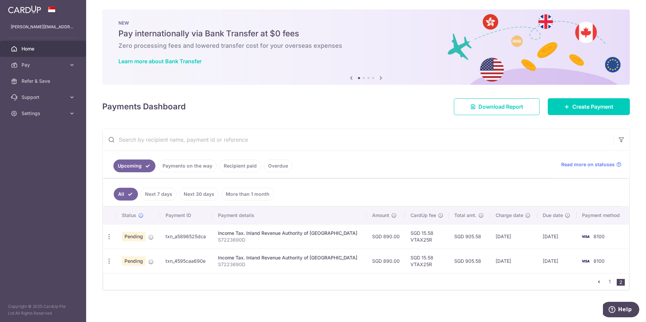
scroll to position [2, 0]
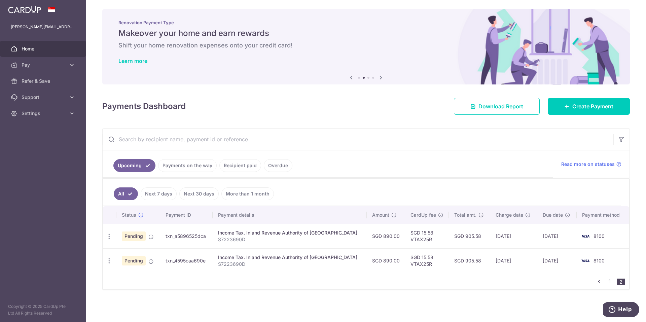
click at [32, 48] on span "Home" at bounding box center [44, 48] width 44 height 7
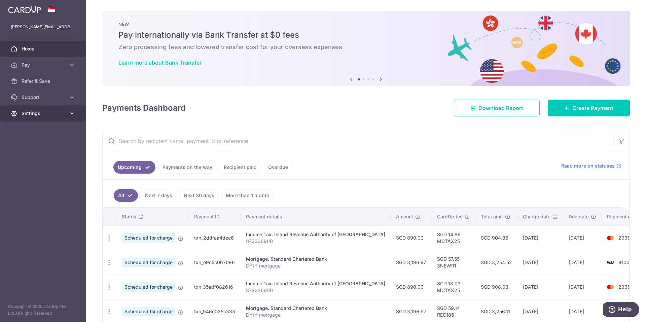
click at [48, 116] on span "Settings" at bounding box center [44, 113] width 44 height 7
click at [42, 147] on span "Logout" at bounding box center [44, 145] width 44 height 7
